Goal: Find contact information: Find contact information

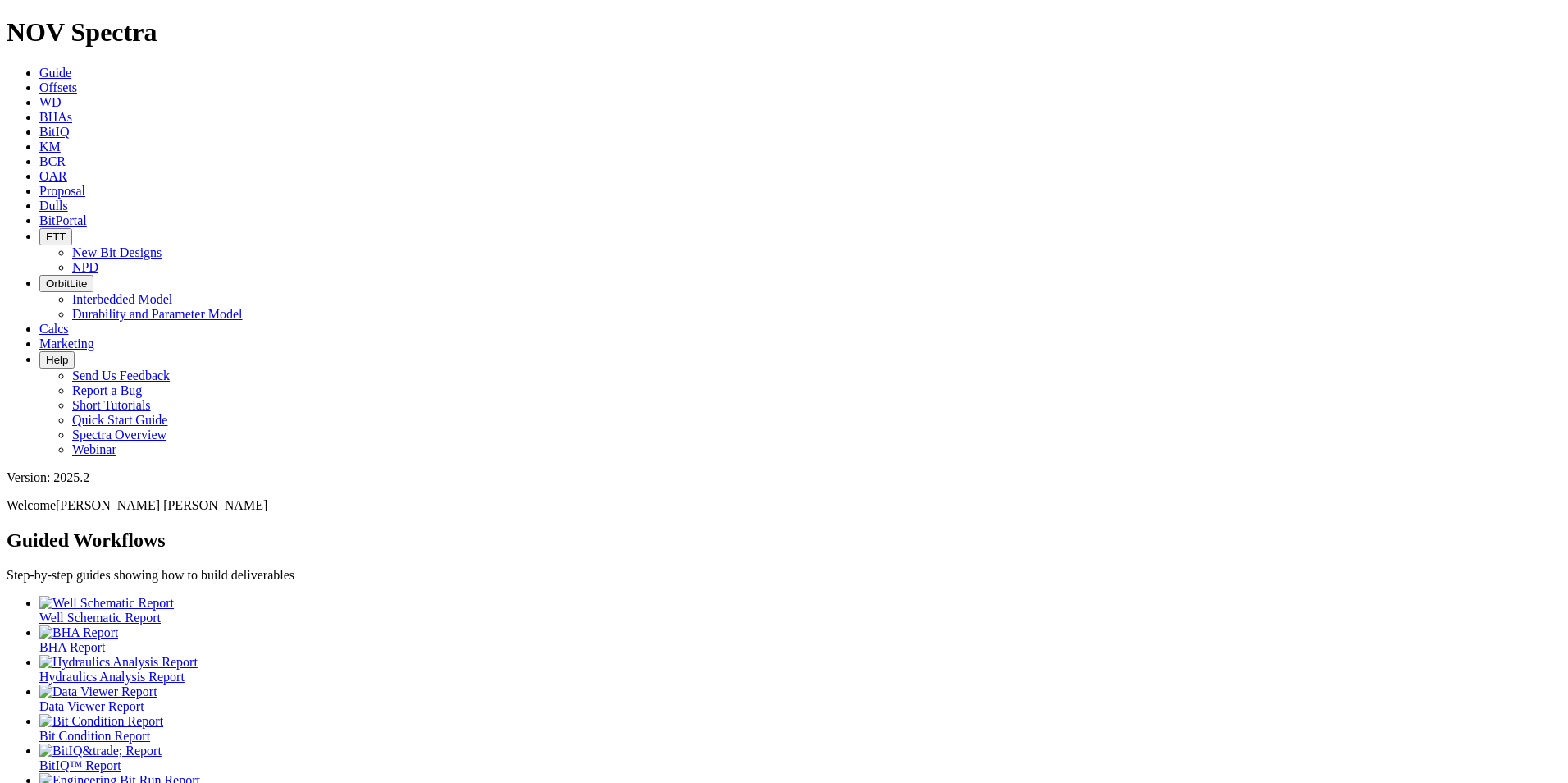
click at [68, 198] on span "Dulls" at bounding box center [53, 205] width 29 height 14
